Goal: Use online tool/utility: Utilize a website feature to perform a specific function

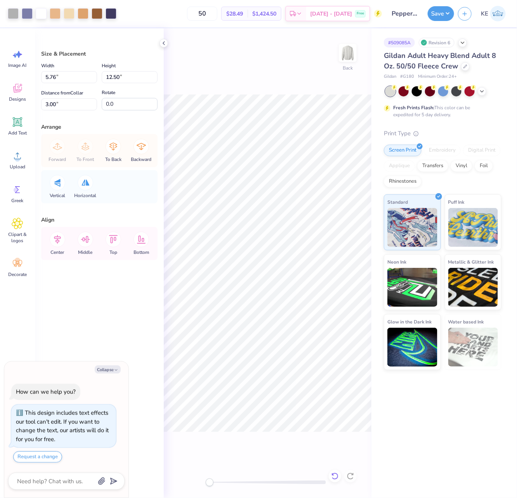
click at [335, 398] on icon at bounding box center [335, 476] width 8 height 8
type textarea "x"
type input "3.37"
click at [333, 398] on icon at bounding box center [335, 476] width 8 height 8
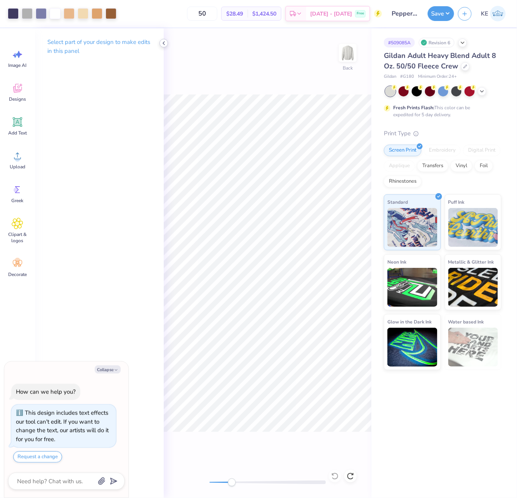
drag, startPoint x: 165, startPoint y: 40, endPoint x: 176, endPoint y: 59, distance: 22.1
click at [165, 40] on icon at bounding box center [164, 43] width 6 height 6
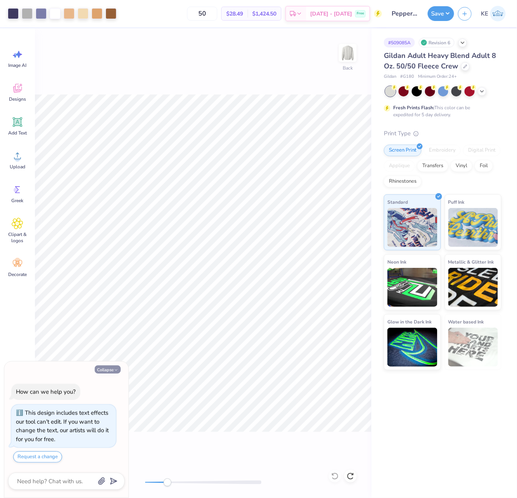
click at [103, 368] on button "Collapse" at bounding box center [108, 369] width 26 height 8
type textarea "x"
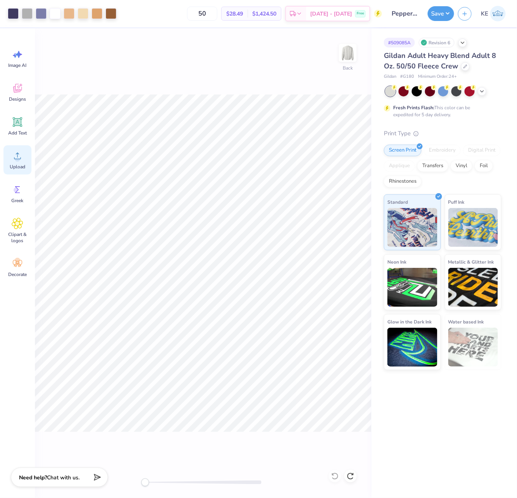
click at [22, 166] on span "Upload" at bounding box center [18, 167] width 16 height 6
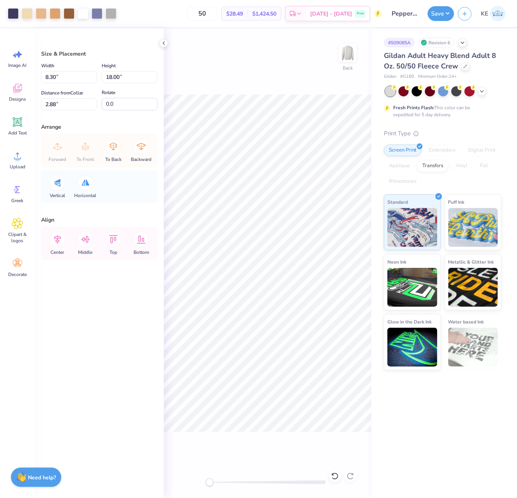
type input "5.76"
type input "12.50"
type input "3.00"
click at [67, 72] on input "5.76" at bounding box center [69, 77] width 56 height 12
type input "8.30"
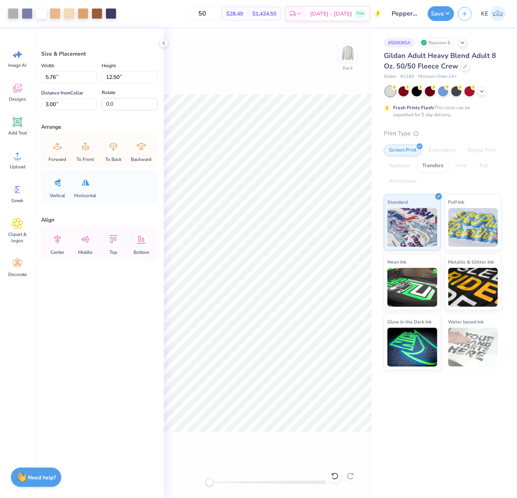
type input "18.00"
type input "4.31"
click at [65, 76] on input "8.30" at bounding box center [69, 77] width 56 height 12
paste input "5.76"
type input "5.76"
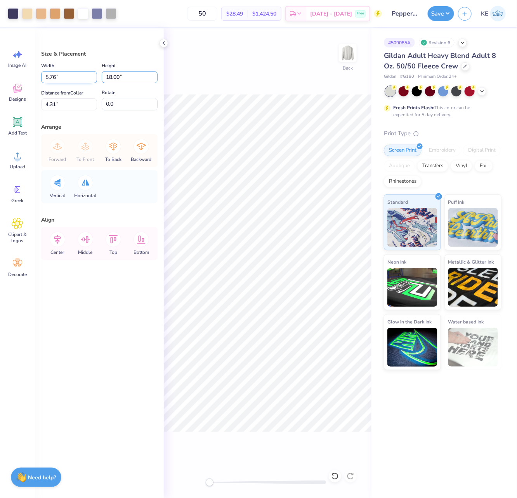
type input "12.49"
type input "7.06"
type input "12.50"
type input "3.00"
type input "12.49"
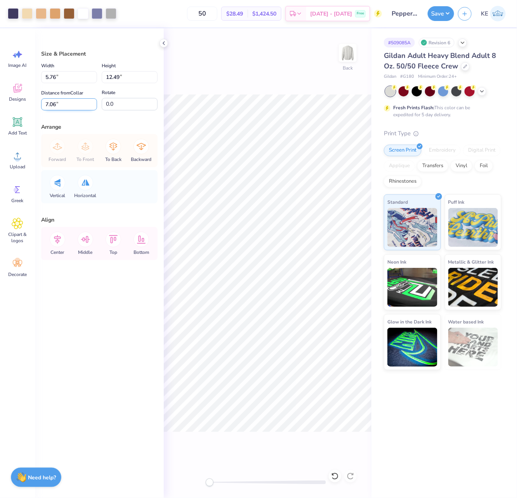
click at [59, 101] on input "7.06" at bounding box center [69, 104] width 56 height 12
paste input "5.7"
type input "3"
type input "12.50"
type input "3.00"
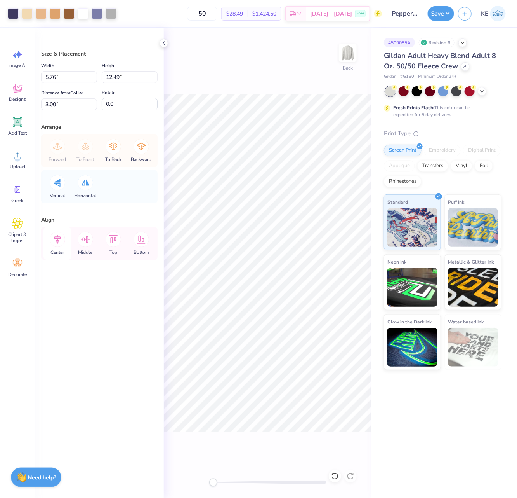
click at [62, 242] on icon at bounding box center [58, 240] width 16 height 16
drag, startPoint x: 57, startPoint y: 240, endPoint x: 67, endPoint y: 240, distance: 10.5
click at [57, 240] on icon at bounding box center [58, 240] width 16 height 16
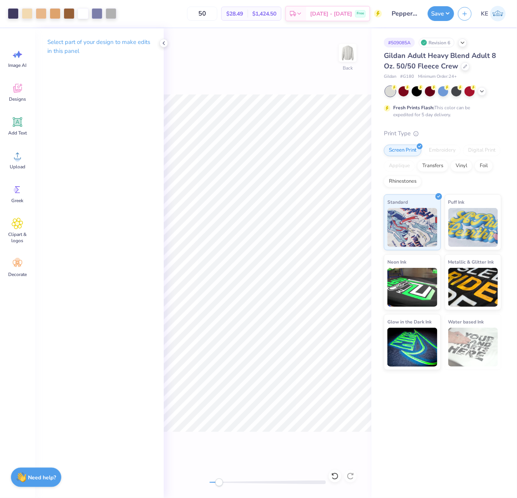
click at [414, 398] on div "# 509085A Revision 6 Gildan Adult Heavy Blend Adult 8 Oz. 50/50 Fleece Crew Gil…" at bounding box center [445, 262] width 146 height 469
click at [414, 16] on button "Save" at bounding box center [441, 12] width 26 height 15
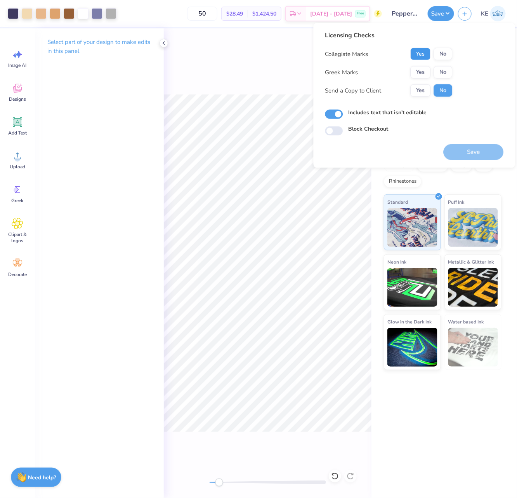
click at [414, 53] on button "Yes" at bounding box center [421, 54] width 20 height 12
click at [414, 73] on button "No" at bounding box center [443, 72] width 19 height 12
click at [414, 146] on button "Save" at bounding box center [474, 152] width 60 height 16
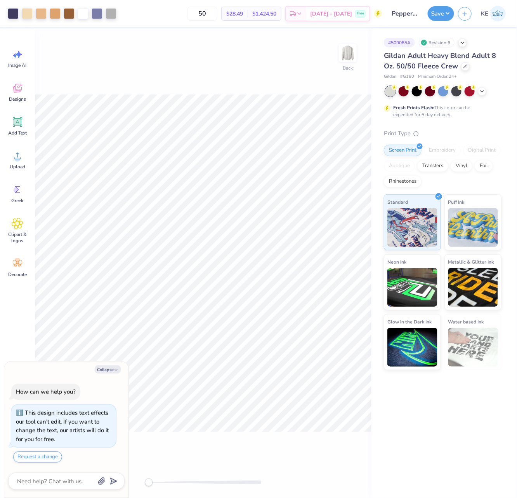
type textarea "x"
